Goal: Information Seeking & Learning: Learn about a topic

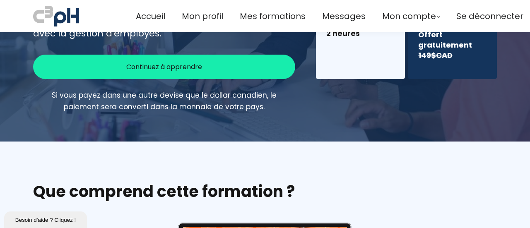
scroll to position [399, 0]
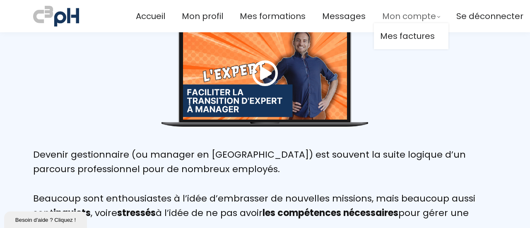
click at [395, 12] on span "Mon compte" at bounding box center [409, 17] width 54 height 14
click at [255, 17] on span "Mes formations" at bounding box center [273, 17] width 66 height 14
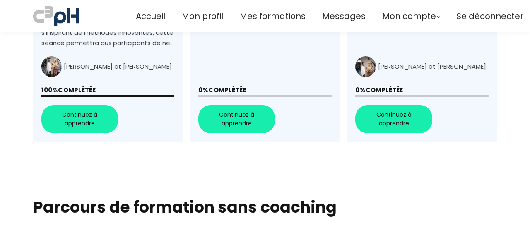
scroll to position [789, 0]
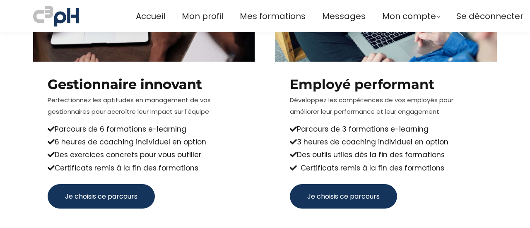
click at [115, 191] on span "Je choisis ce parcours" at bounding box center [101, 196] width 72 height 10
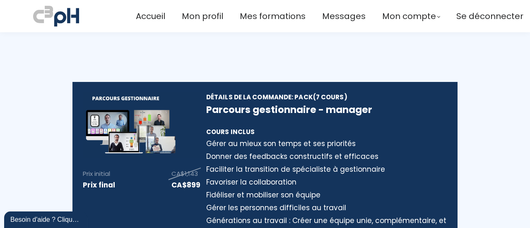
type input "[PERSON_NAME][EMAIL_ADDRESS][PERSON_NAME][DOMAIN_NAME]"
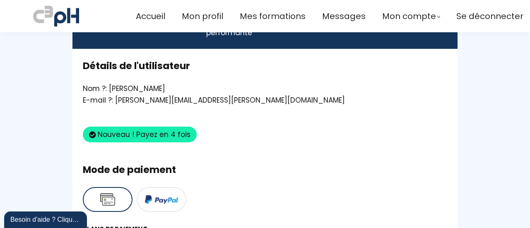
scroll to position [399, 0]
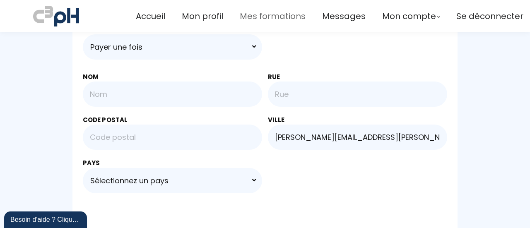
click at [270, 19] on span "Mes formations" at bounding box center [273, 17] width 66 height 14
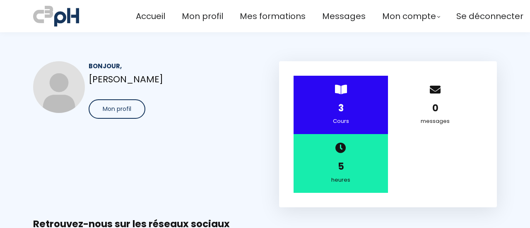
click at [357, 107] on div "3" at bounding box center [341, 108] width 74 height 14
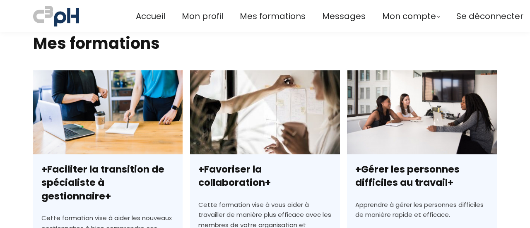
scroll to position [257, 0]
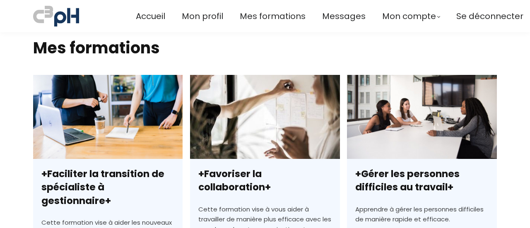
click at [260, 123] on link "+Favoriser la collaboration+" at bounding box center [265, 224] width 150 height 298
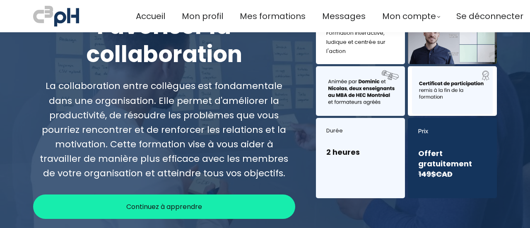
scroll to position [92, 0]
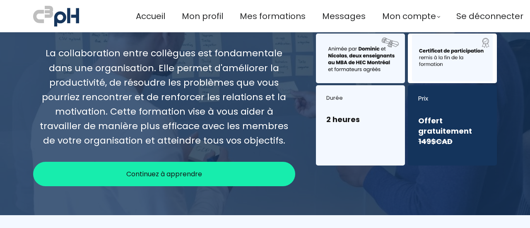
click at [209, 167] on div "Continuez à apprendre" at bounding box center [164, 174] width 262 height 24
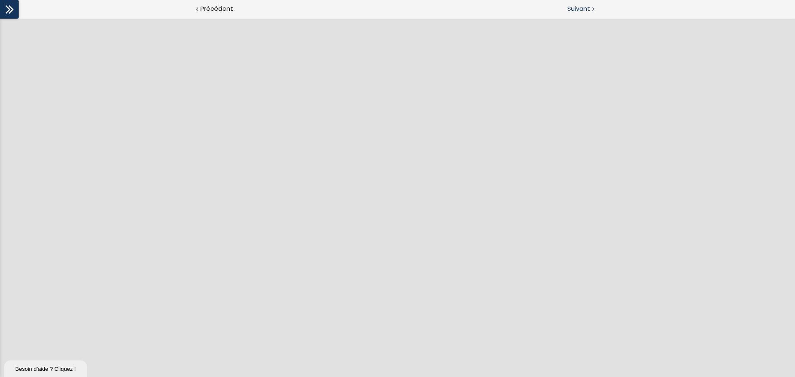
click at [530, 8] on div at bounding box center [593, 8] width 2 height 10
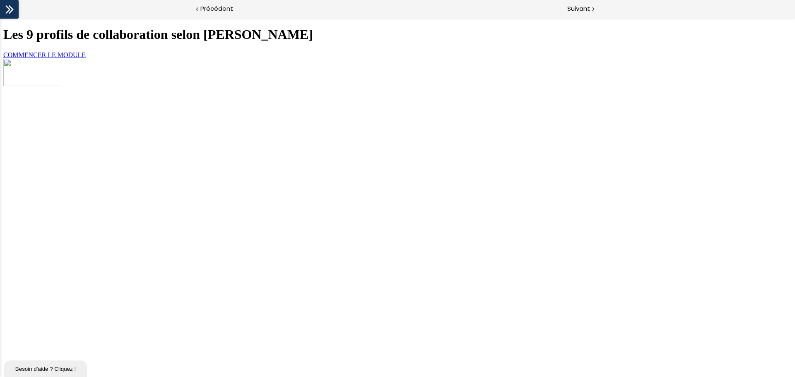
click at [86, 58] on link "COMMENCER LE MODULE" at bounding box center [44, 54] width 82 height 7
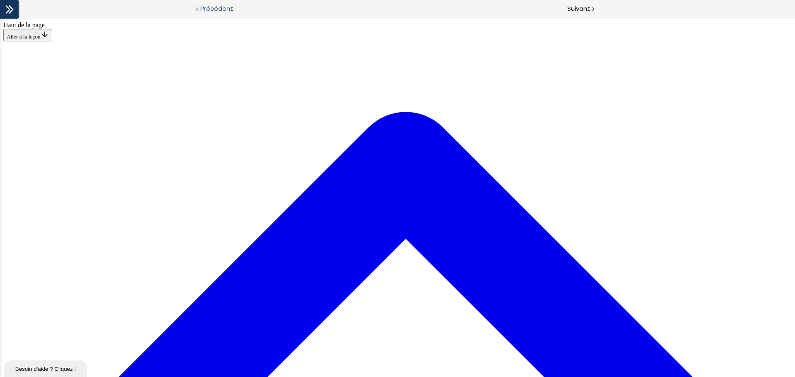
click at [222, 7] on span "Précédent" at bounding box center [216, 9] width 33 height 10
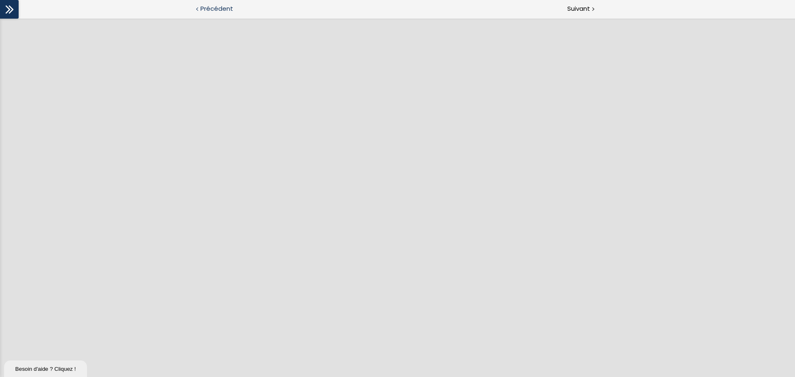
click at [222, 10] on span "Précédent" at bounding box center [216, 9] width 33 height 10
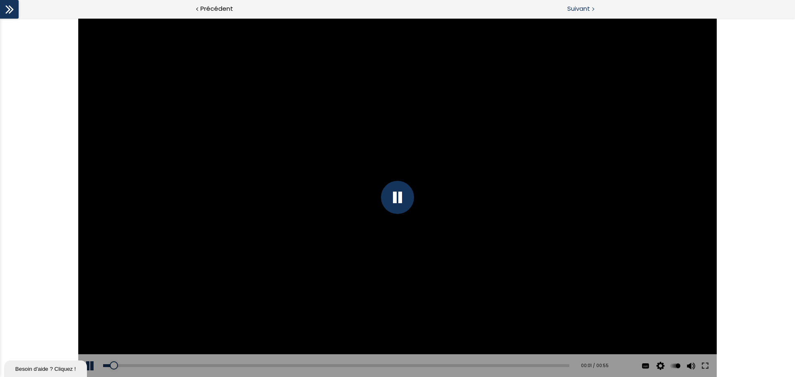
click at [530, 8] on span "Suivant" at bounding box center [578, 9] width 23 height 10
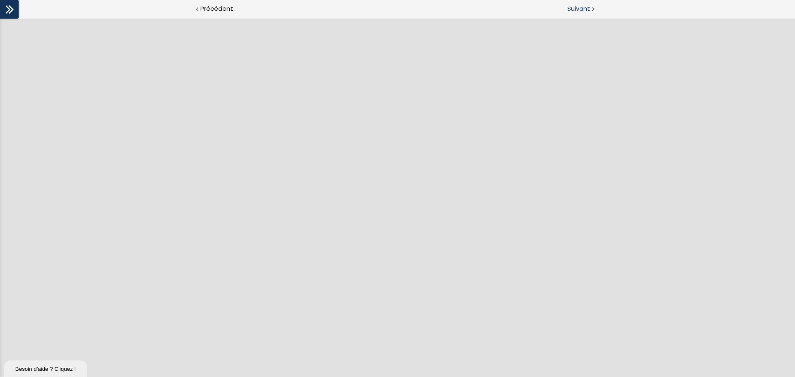
click at [530, 5] on span "Suivant" at bounding box center [578, 9] width 23 height 10
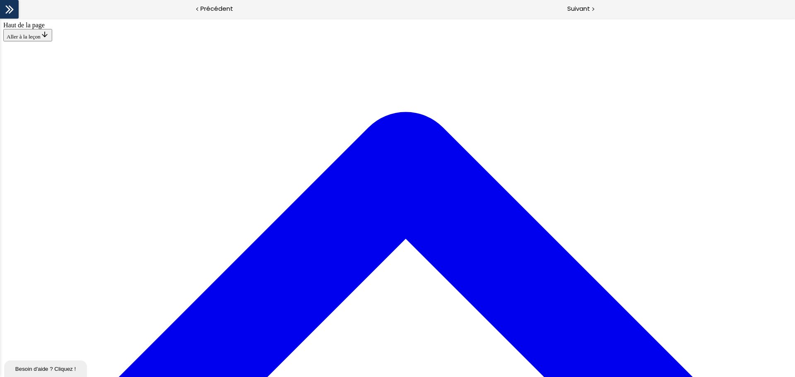
scroll to position [1986, 0]
click at [530, 6] on span "Suivant" at bounding box center [578, 9] width 23 height 10
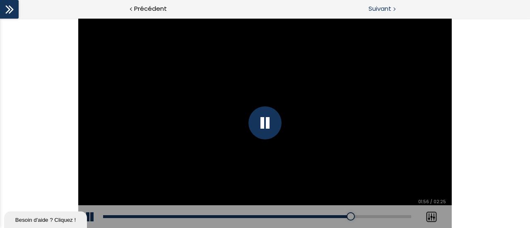
click at [381, 2] on div "Suivant" at bounding box center [397, 9] width 265 height 19
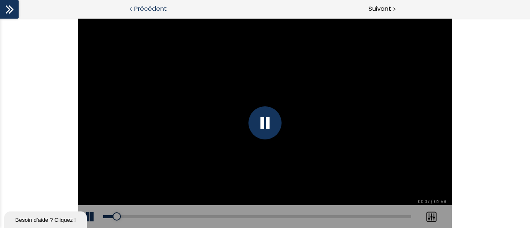
click at [145, 8] on span "Précédent" at bounding box center [150, 9] width 33 height 10
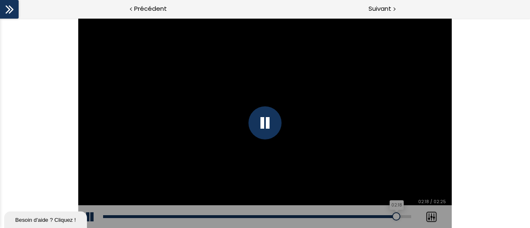
drag, startPoint x: 350, startPoint y: 217, endPoint x: 397, endPoint y: 213, distance: 47.4
click at [397, 213] on div at bounding box center [396, 216] width 8 height 8
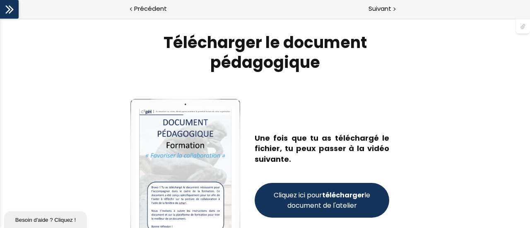
click at [346, 197] on strong "télécharger" at bounding box center [343, 196] width 42 height 10
click at [371, 10] on span "Suivant" at bounding box center [380, 9] width 23 height 10
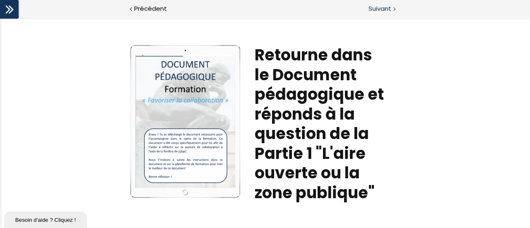
click at [382, 6] on span "Suivant" at bounding box center [380, 9] width 23 height 10
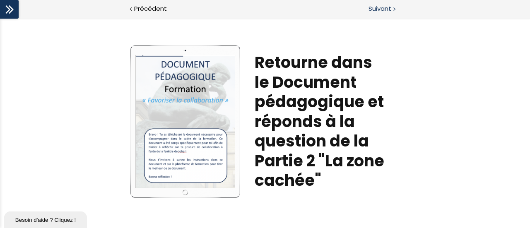
drag, startPoint x: 392, startPoint y: 7, endPoint x: 401, endPoint y: 16, distance: 12.9
click at [392, 7] on div "Suivant" at bounding box center [397, 9] width 265 height 19
drag, startPoint x: 382, startPoint y: 6, endPoint x: 390, endPoint y: 10, distance: 8.9
click at [382, 6] on span "Suivant" at bounding box center [380, 9] width 23 height 10
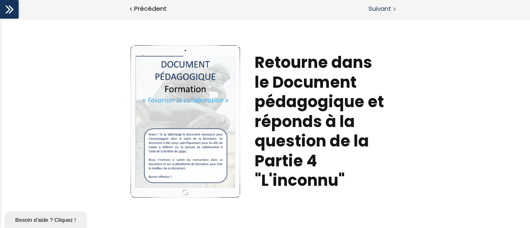
click at [380, 6] on span "Suivant" at bounding box center [380, 9] width 23 height 10
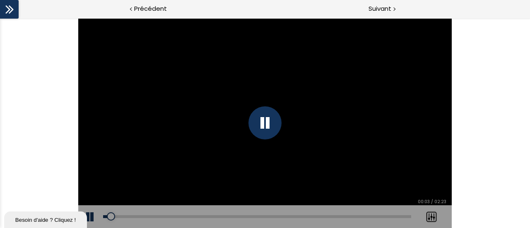
click at [10, 9] on icon at bounding box center [7, 9] width 5 height 8
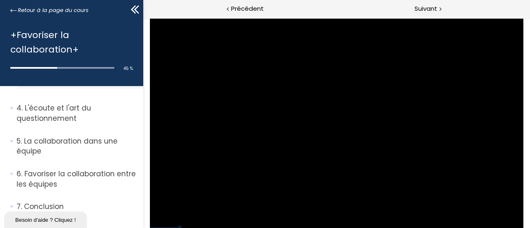
scroll to position [611, 0]
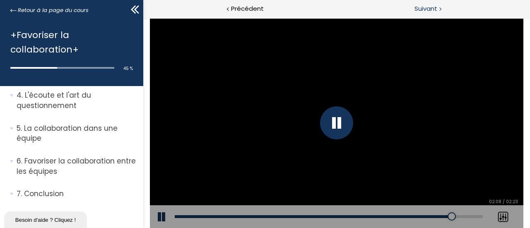
click at [420, 3] on div "Suivant" at bounding box center [433, 9] width 193 height 19
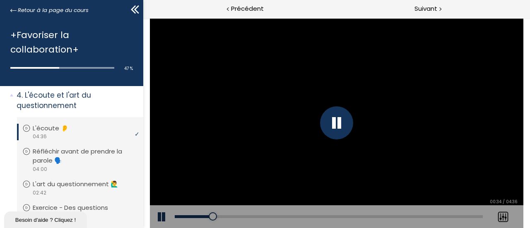
click at [340, 120] on div at bounding box center [336, 122] width 33 height 33
click at [161, 215] on button at bounding box center [162, 216] width 25 height 23
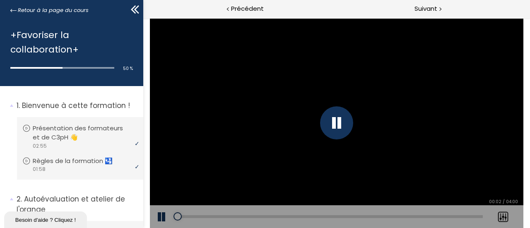
scroll to position [611, 0]
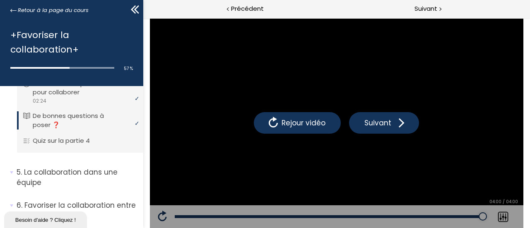
scroll to position [779, 0]
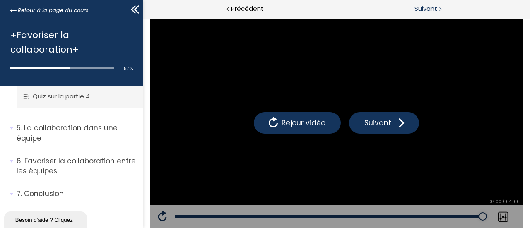
click at [430, 7] on span "Suivant" at bounding box center [426, 9] width 23 height 10
click at [431, 11] on span "Suivant" at bounding box center [426, 9] width 23 height 10
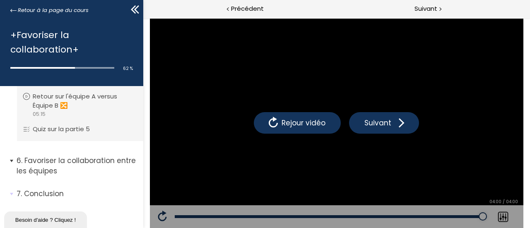
scroll to position [908, 0]
